Goal: Find specific page/section: Find specific page/section

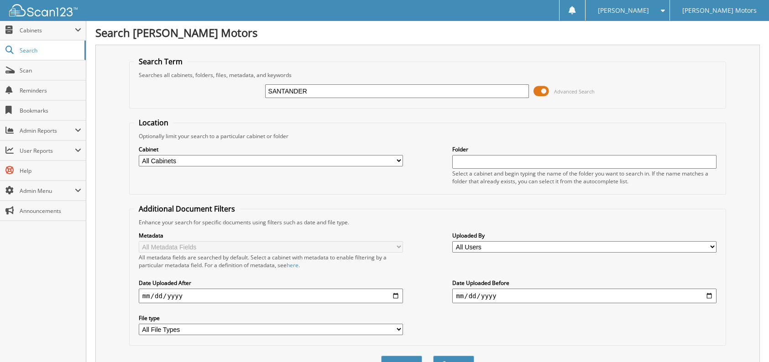
type input "SANTANDER"
click at [433, 356] on button "Search" at bounding box center [453, 364] width 41 height 17
click at [39, 52] on span "Search" at bounding box center [50, 51] width 60 height 8
click at [312, 93] on input "text" at bounding box center [397, 91] width 264 height 14
type input "brian"
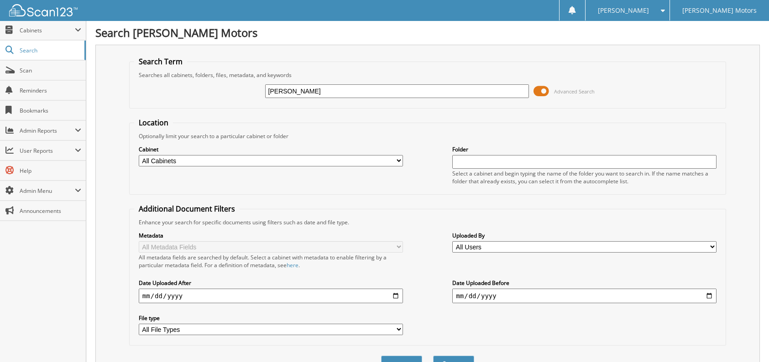
click at [433, 356] on button "Search" at bounding box center [453, 364] width 41 height 17
drag, startPoint x: 319, startPoint y: 90, endPoint x: 0, endPoint y: 56, distance: 320.9
type input "ernest"
click at [433, 356] on button "Search" at bounding box center [453, 364] width 41 height 17
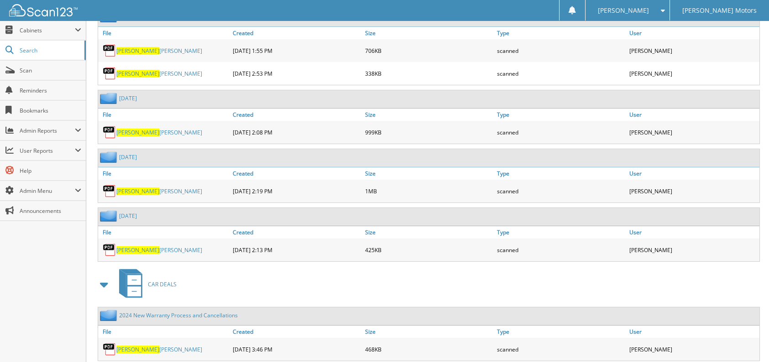
scroll to position [1068, 0]
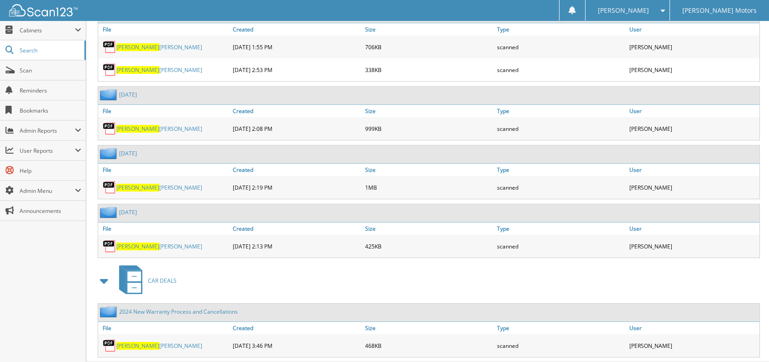
click at [145, 342] on link "ERNEST COOPER" at bounding box center [159, 346] width 86 height 8
